Goal: Information Seeking & Learning: Understand process/instructions

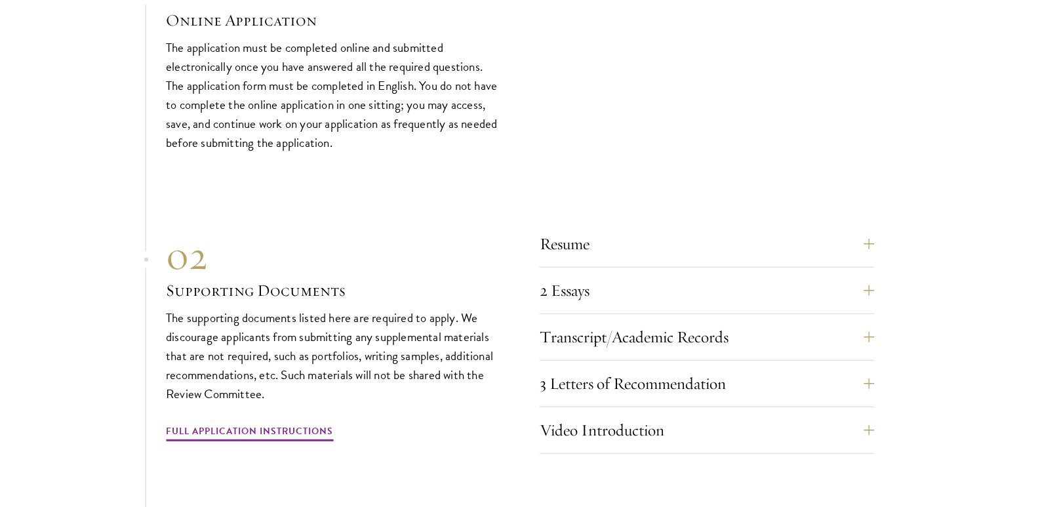
scroll to position [4263, 0]
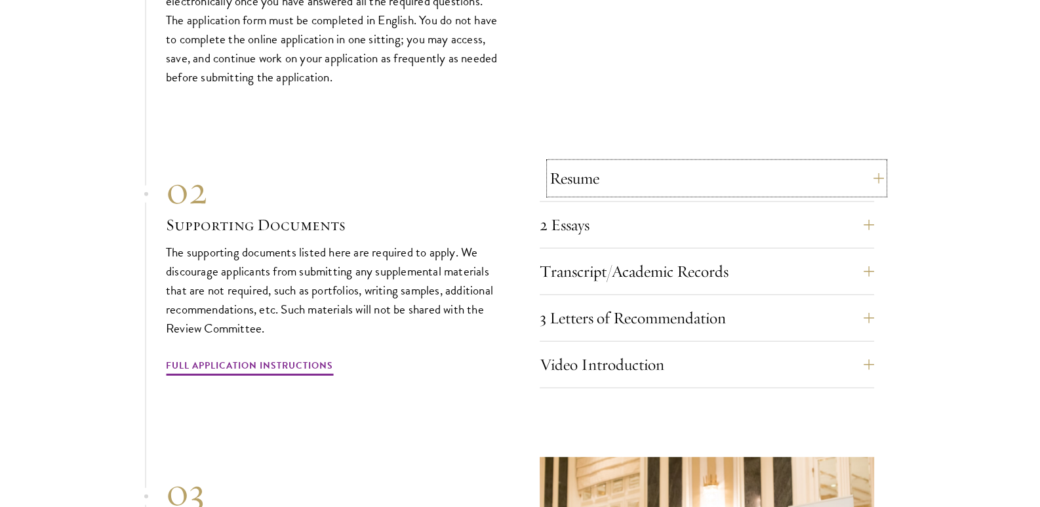
click at [869, 183] on button "Resume" at bounding box center [717, 178] width 335 height 31
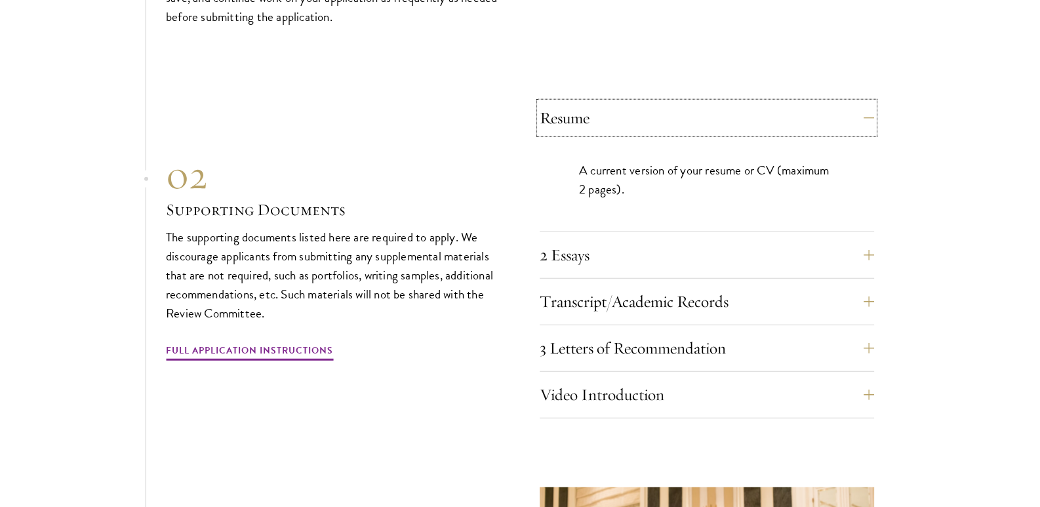
scroll to position [4395, 0]
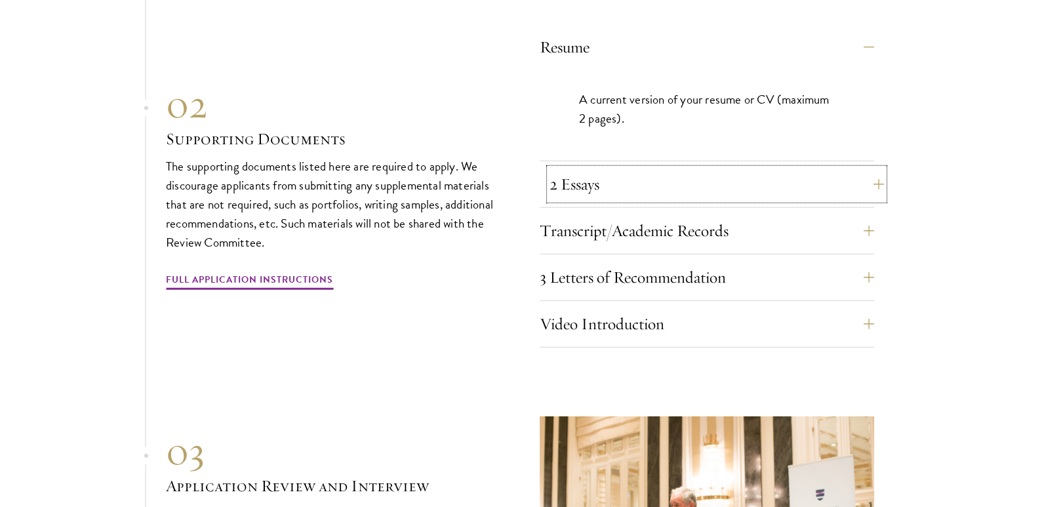
click at [809, 180] on button "2 Essays" at bounding box center [717, 184] width 335 height 31
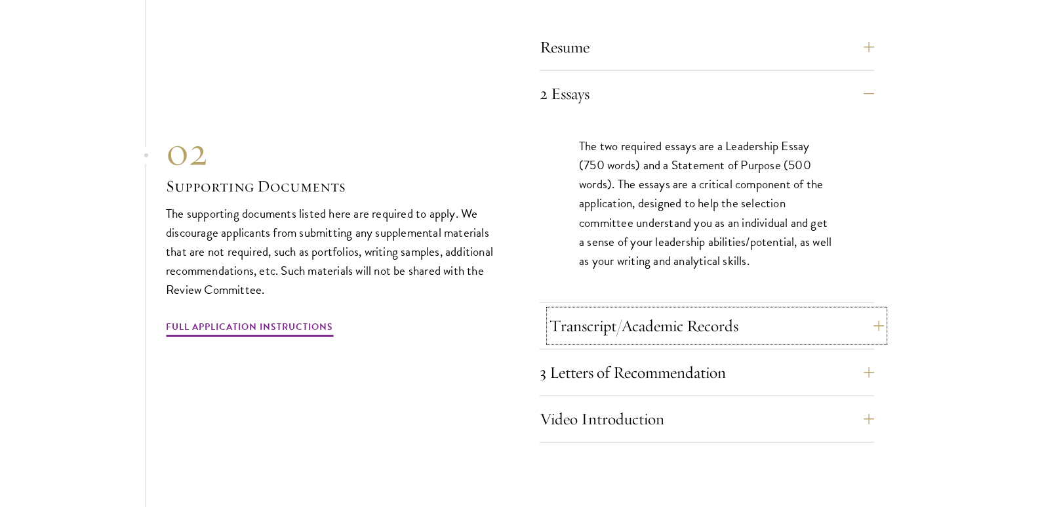
click at [784, 314] on button "Transcript/Academic Records" at bounding box center [717, 325] width 335 height 31
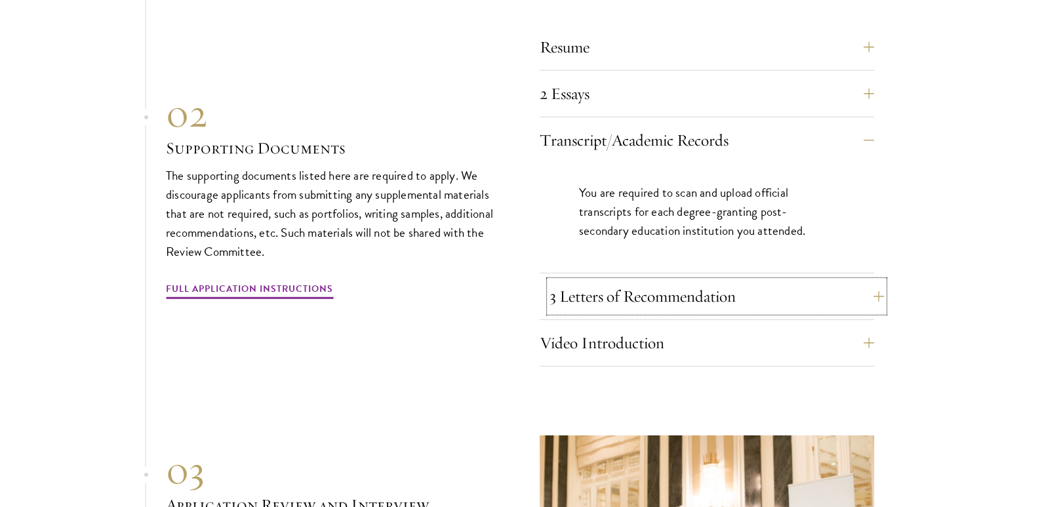
click at [784, 287] on button "3 Letters of Recommendation" at bounding box center [717, 296] width 335 height 31
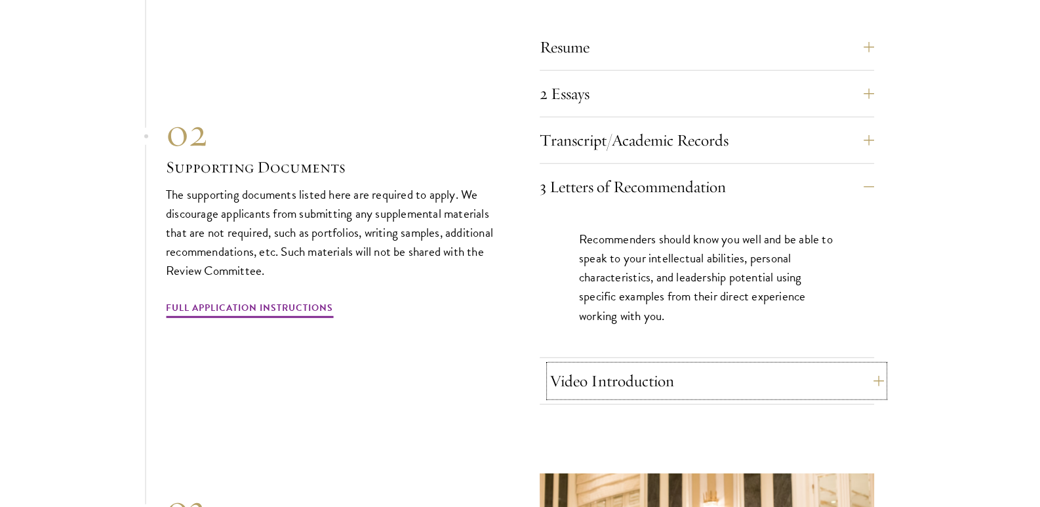
click at [783, 371] on button "Video Introduction" at bounding box center [717, 380] width 335 height 31
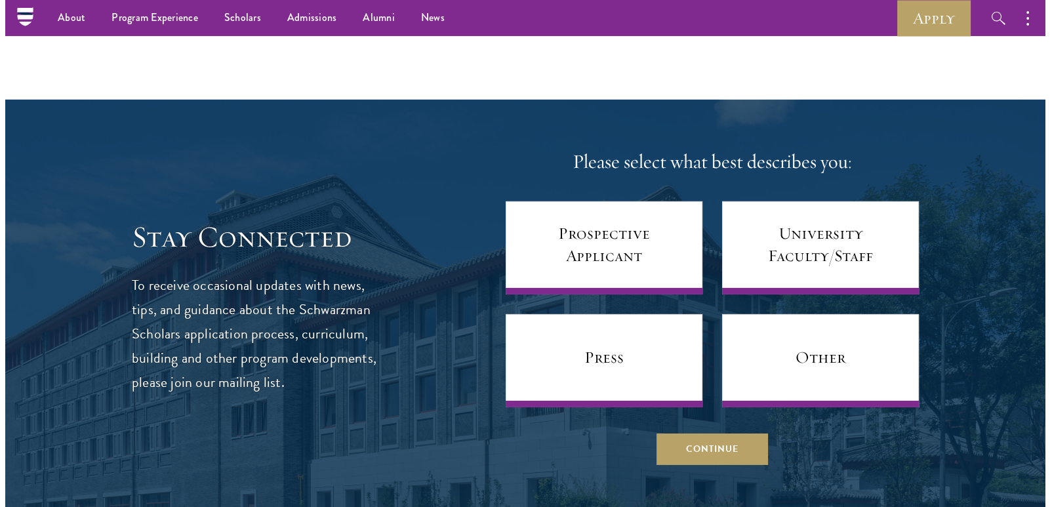
scroll to position [5444, 0]
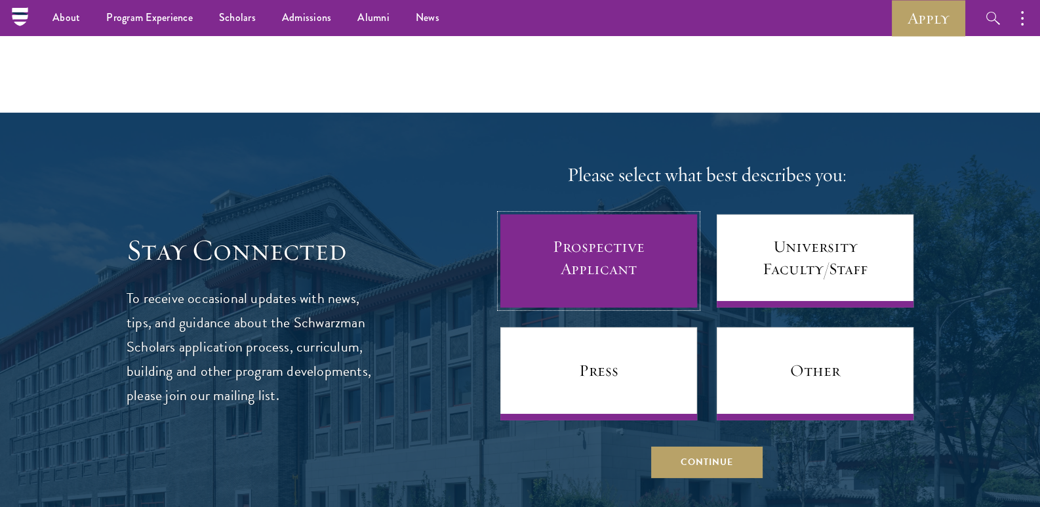
click at [602, 230] on link "Prospective Applicant" at bounding box center [599, 261] width 197 height 93
click at [600, 255] on link "Prospective Applicant" at bounding box center [599, 261] width 197 height 93
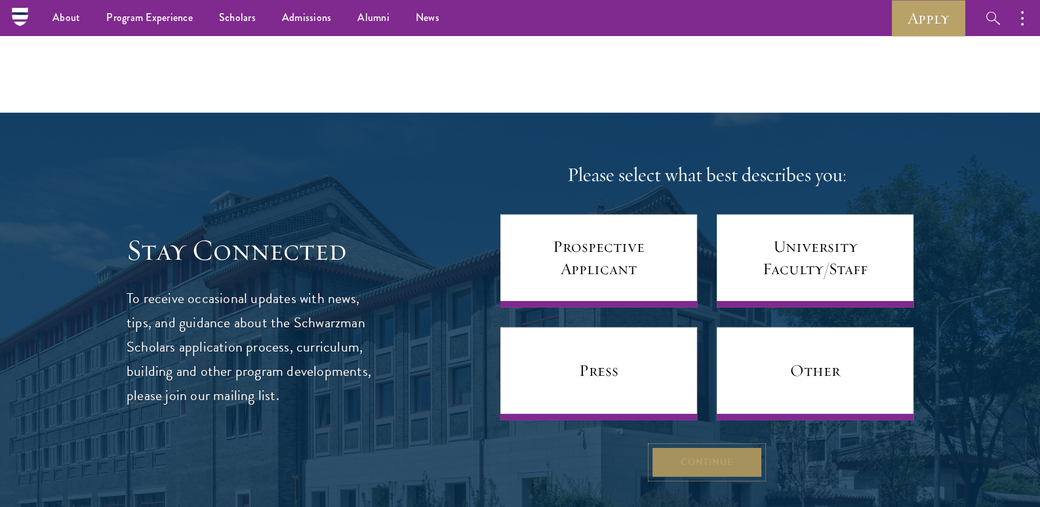
click at [730, 457] on button "Continue" at bounding box center [707, 462] width 112 height 31
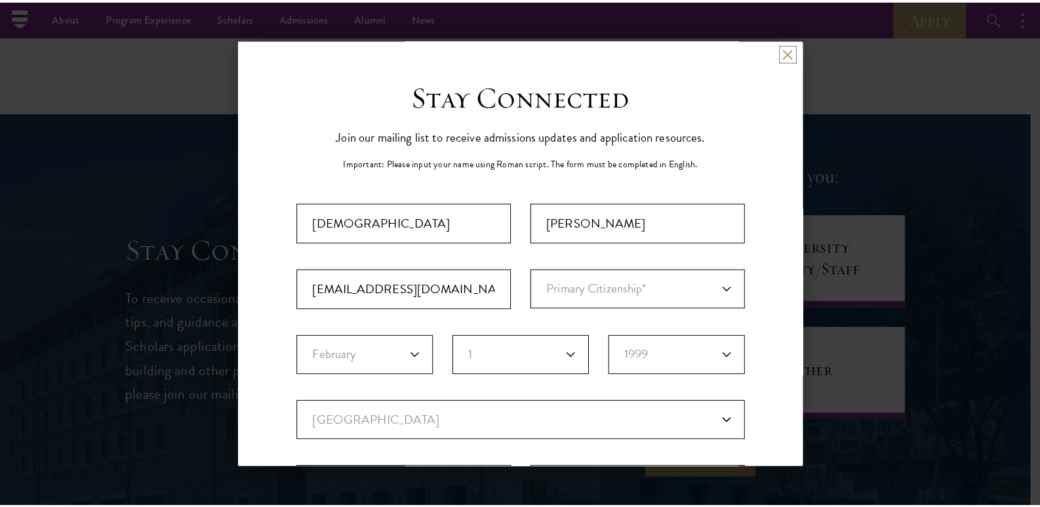
scroll to position [262, 0]
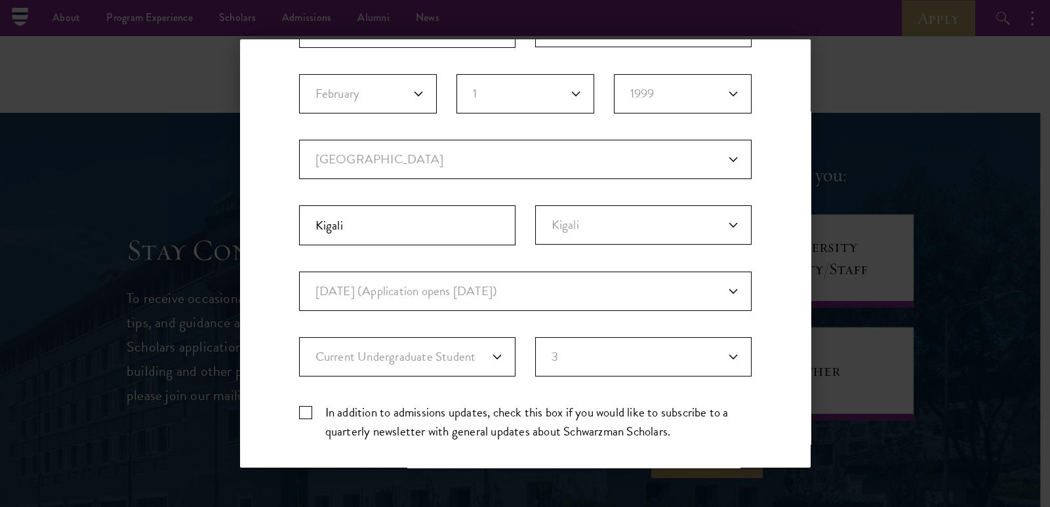
click at [863, 115] on div "Back Stay Connected Please select what best describes you: Prospective Applican…" at bounding box center [525, 253] width 1050 height 428
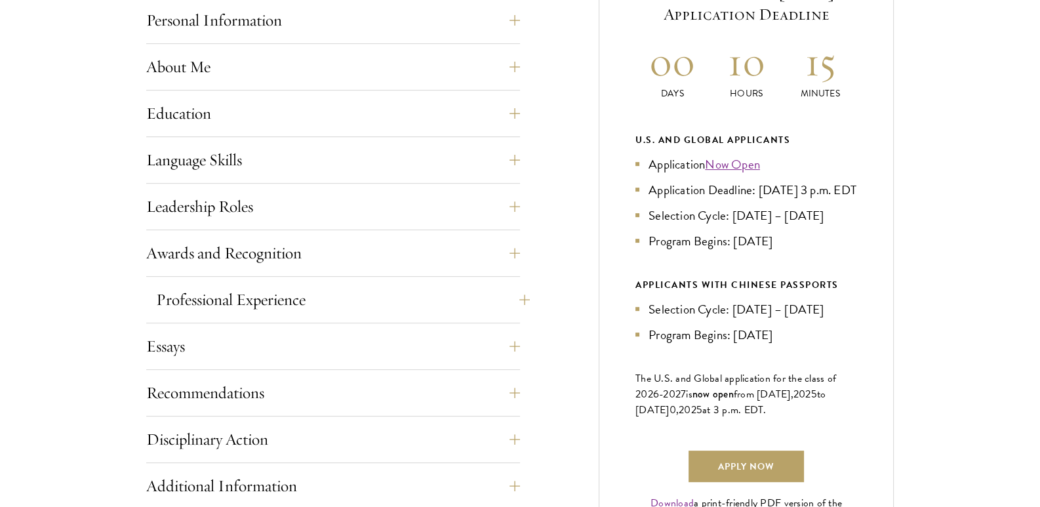
scroll to position [655, 0]
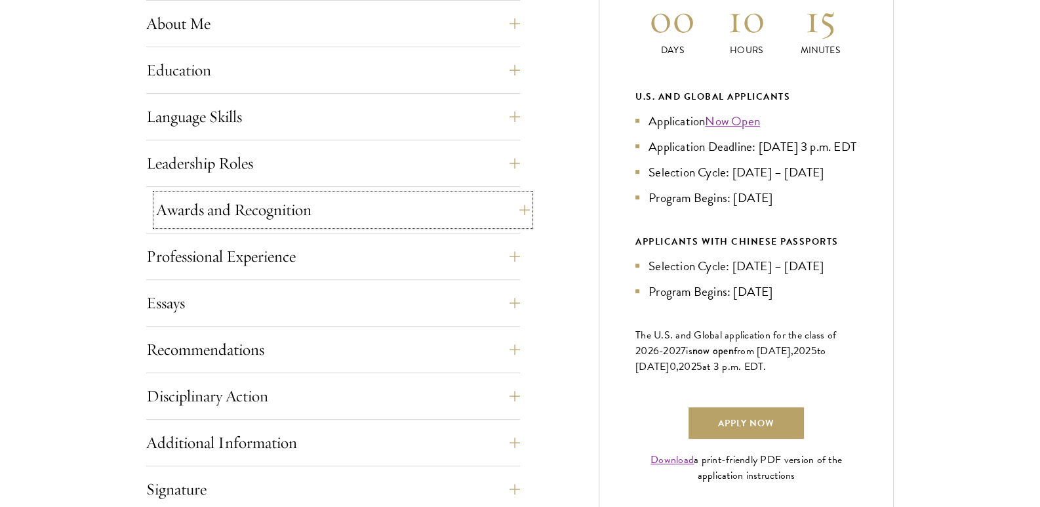
click at [467, 221] on button "Awards and Recognition" at bounding box center [343, 209] width 374 height 31
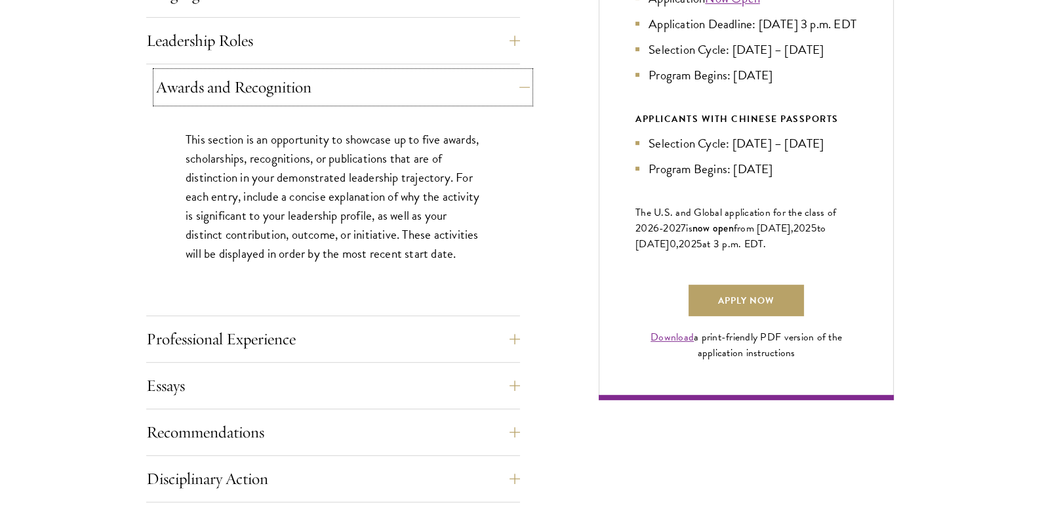
scroll to position [853, 0]
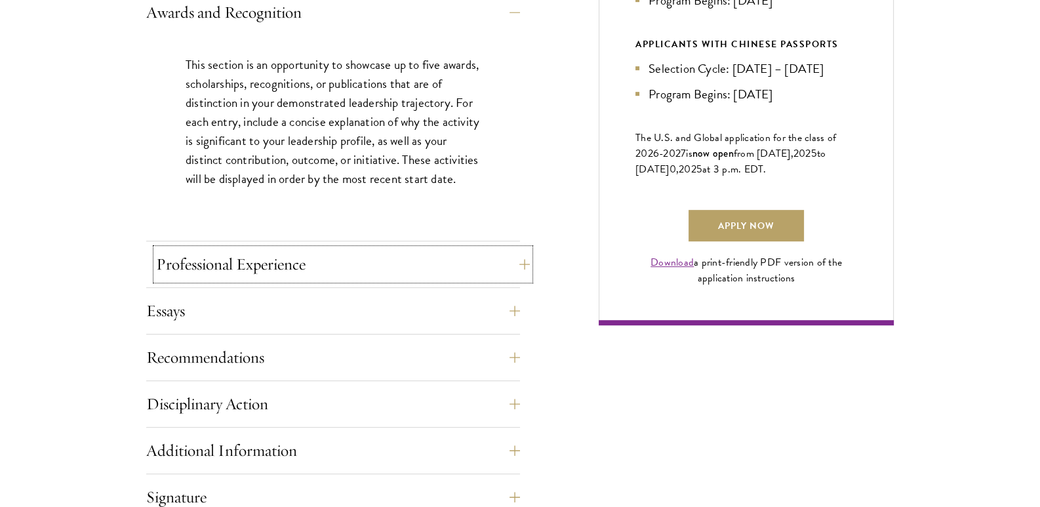
click at [419, 255] on button "Professional Experience" at bounding box center [343, 264] width 374 height 31
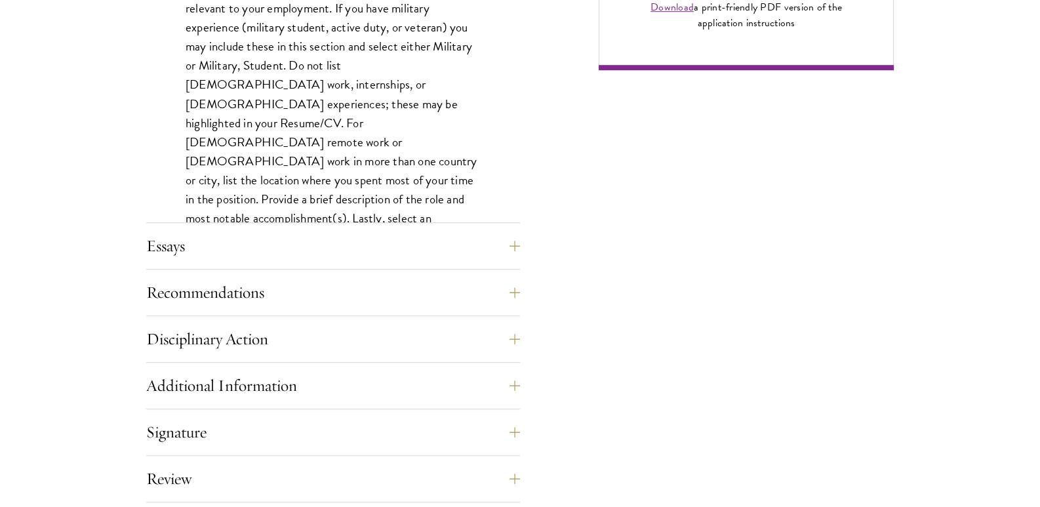
scroll to position [1246, 0]
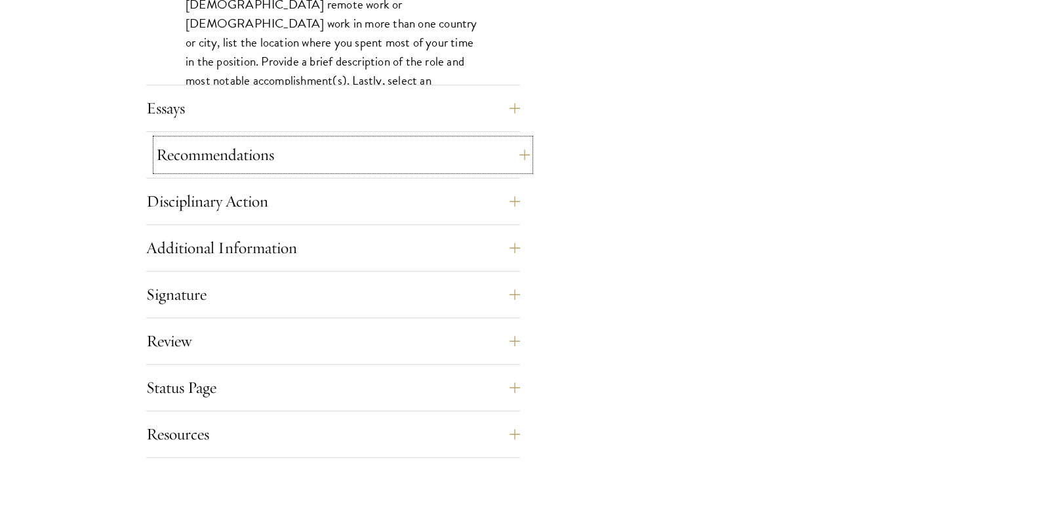
click at [430, 155] on button "Recommendations" at bounding box center [343, 154] width 374 height 31
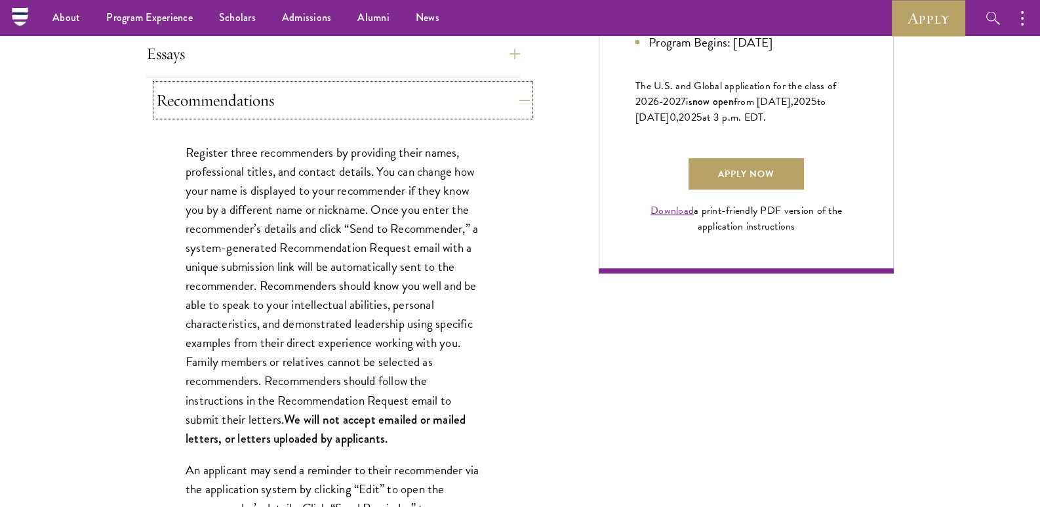
scroll to position [787, 0]
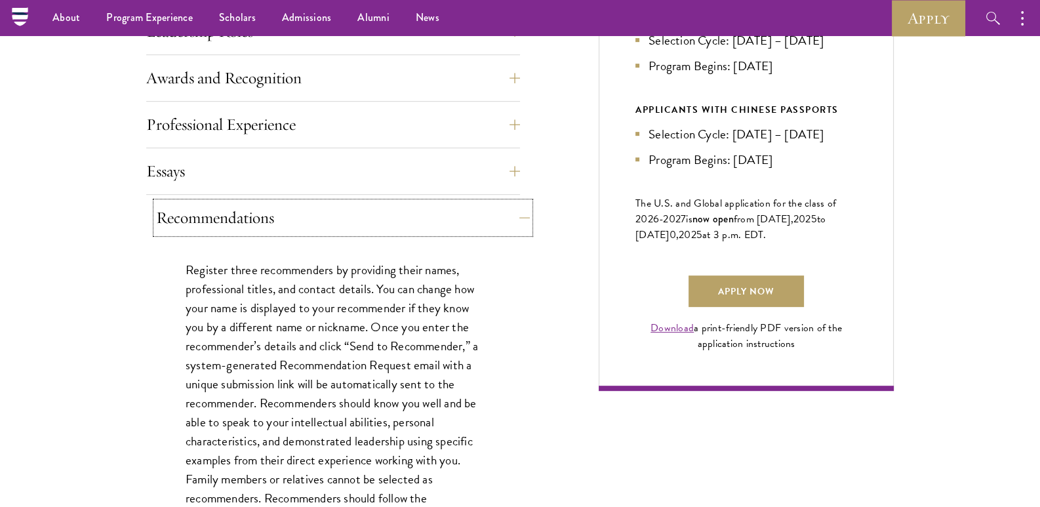
click at [494, 219] on button "Recommendations" at bounding box center [343, 217] width 374 height 31
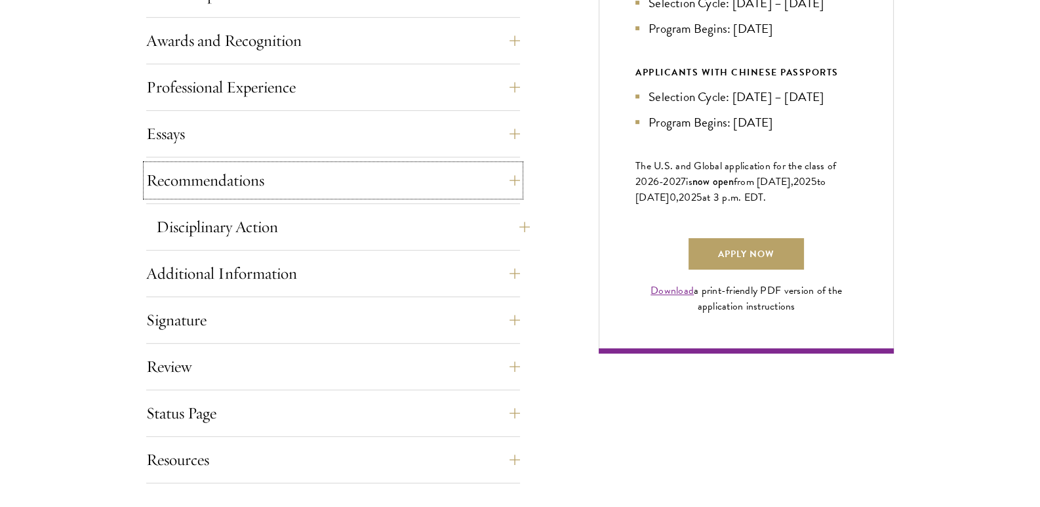
scroll to position [853, 0]
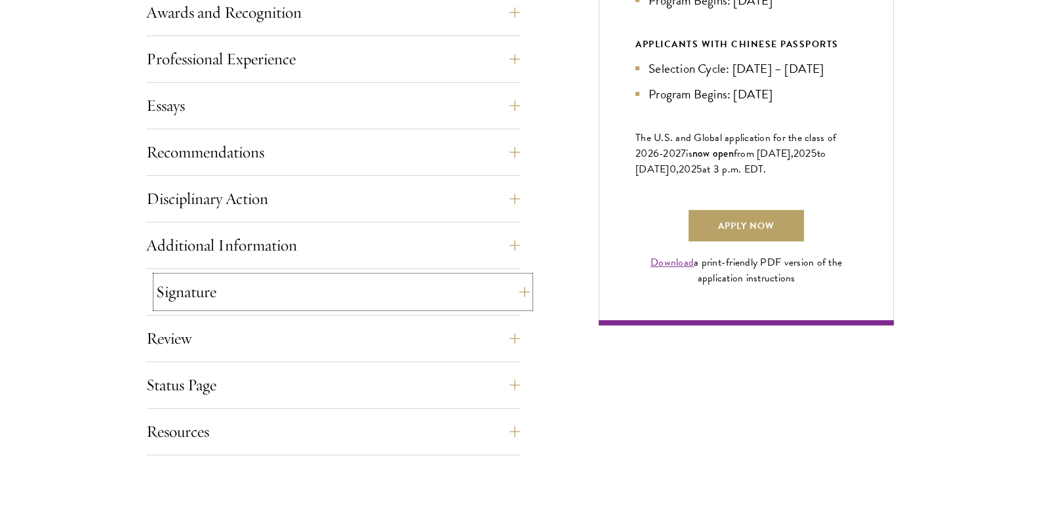
click at [437, 276] on button "Signature" at bounding box center [343, 291] width 374 height 31
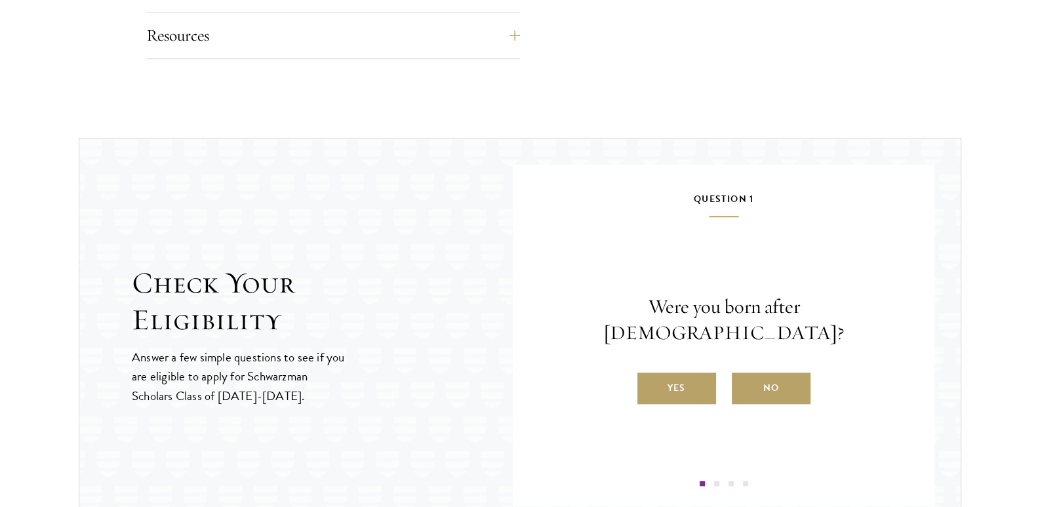
scroll to position [1574, 0]
